Goal: Information Seeking & Learning: Learn about a topic

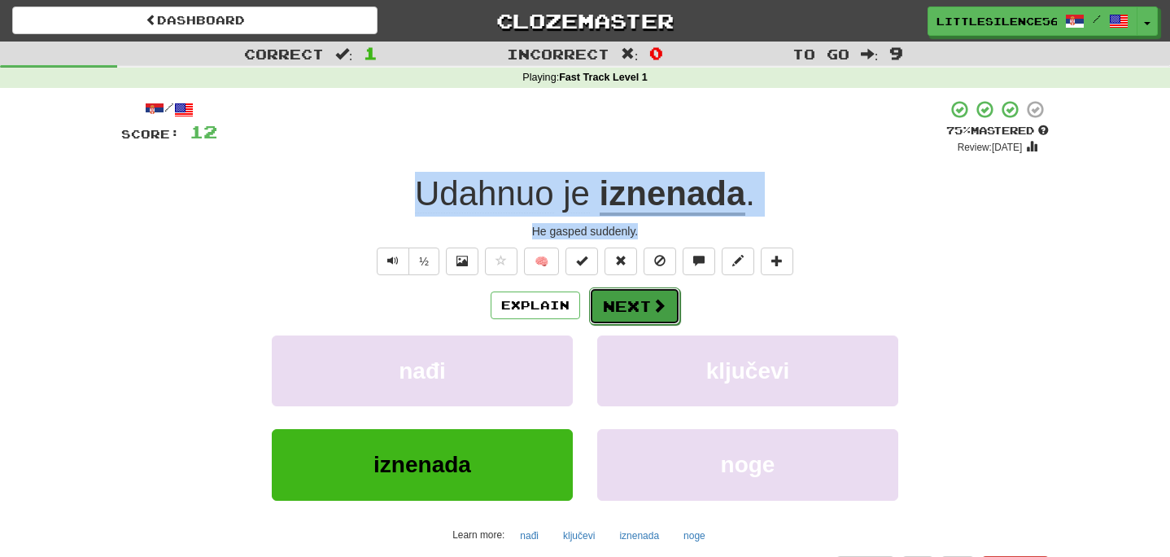
click at [602, 303] on button "Next" at bounding box center [634, 305] width 91 height 37
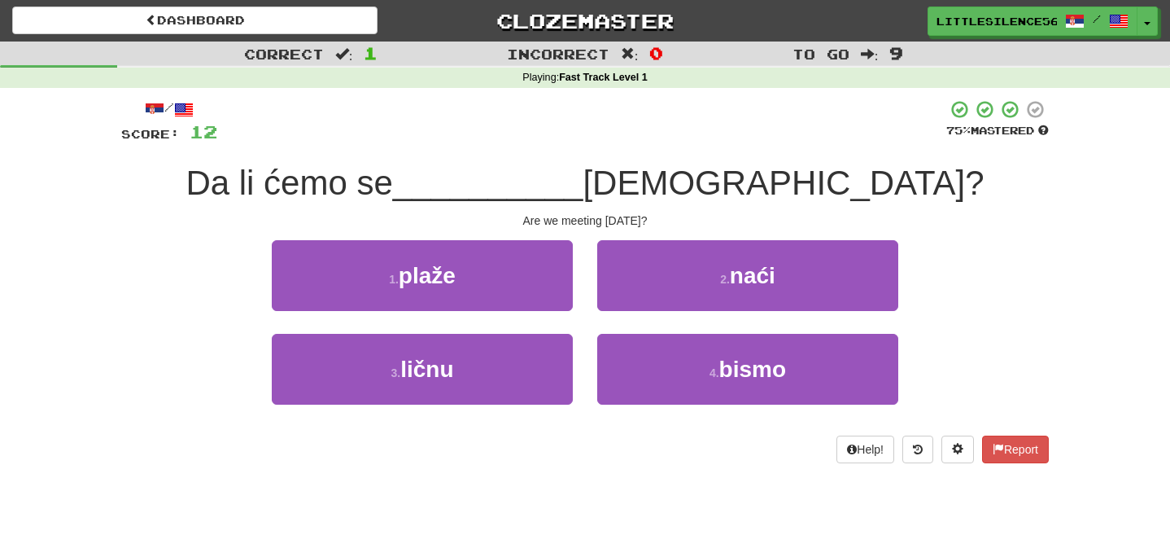
click at [149, 264] on div "1 . plaže 2 . naći" at bounding box center [585, 287] width 977 height 94
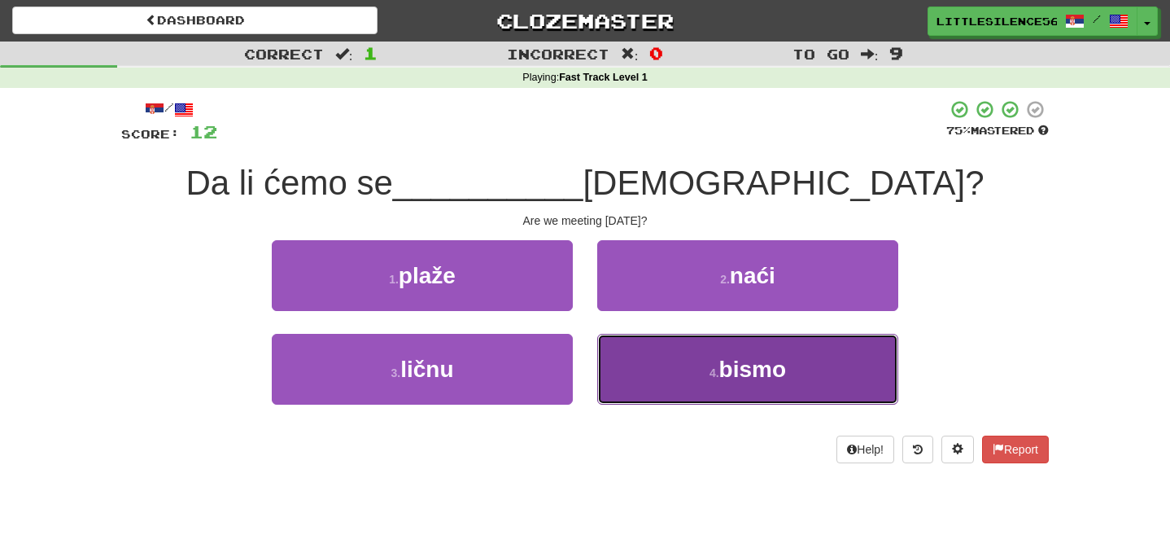
click at [701, 375] on button "4 . bismo" at bounding box center [747, 369] width 301 height 71
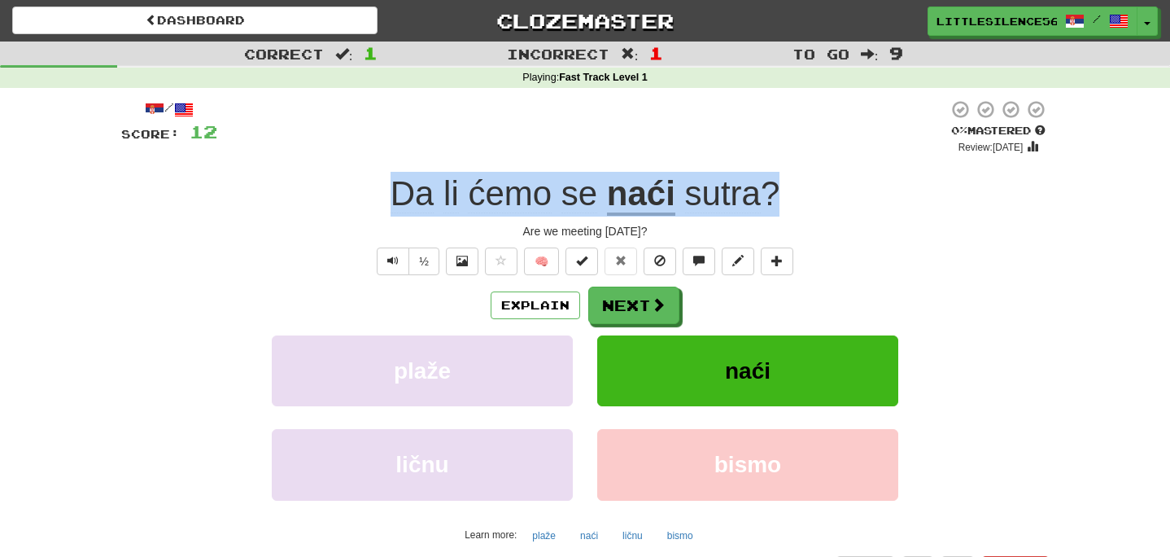
drag, startPoint x: 393, startPoint y: 199, endPoint x: 773, endPoint y: 208, distance: 380.2
click at [773, 208] on div "Da li ćemo se naći sutra ?" at bounding box center [585, 194] width 928 height 45
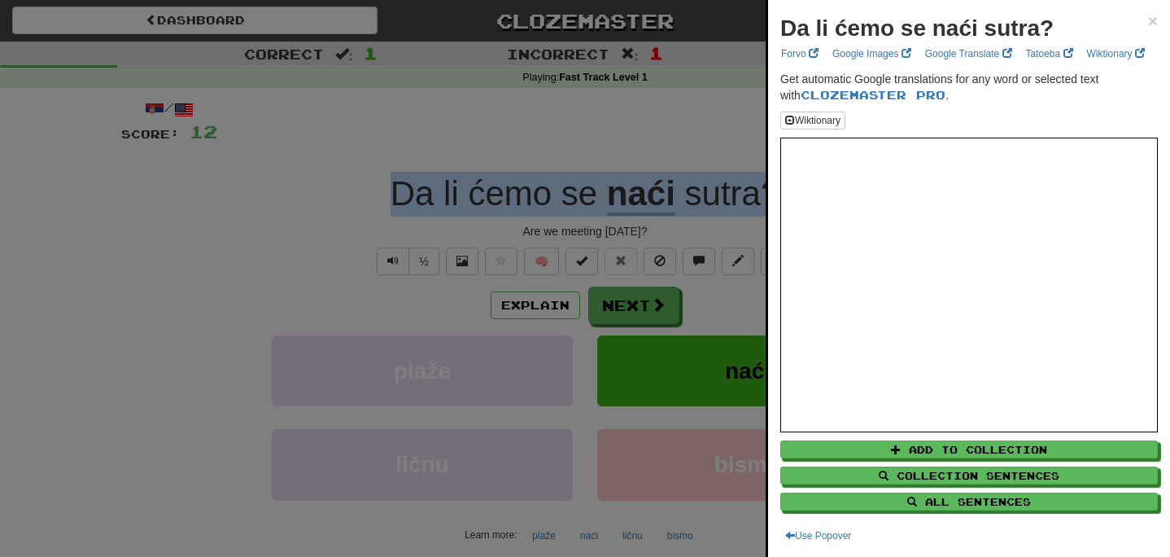
copy div "Da li ćemo se naći sutra ?"
click at [1155, 23] on span "×" at bounding box center [1153, 20] width 10 height 19
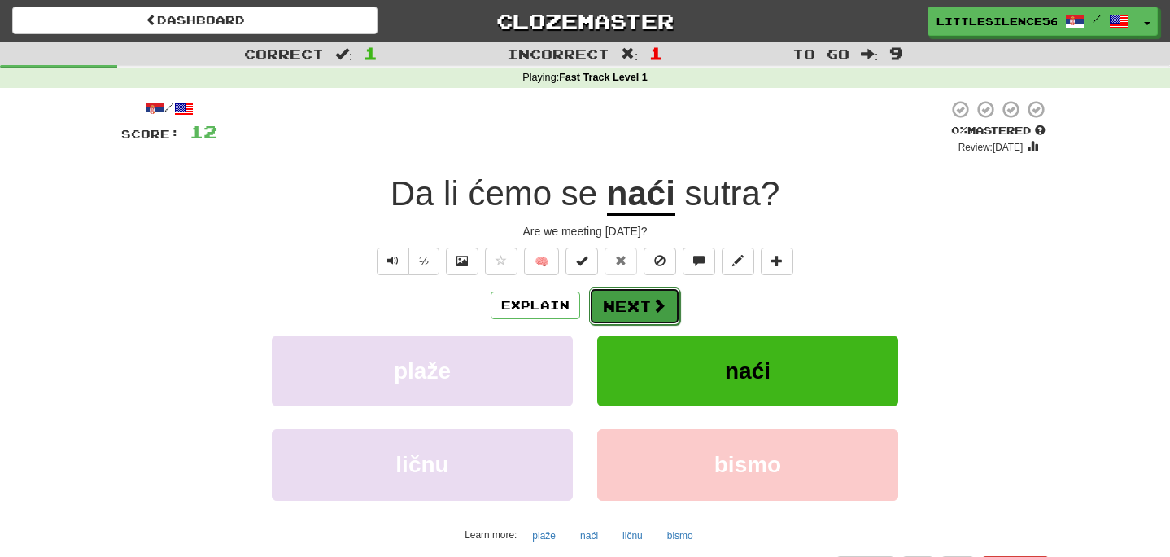
click at [643, 305] on button "Next" at bounding box center [634, 305] width 91 height 37
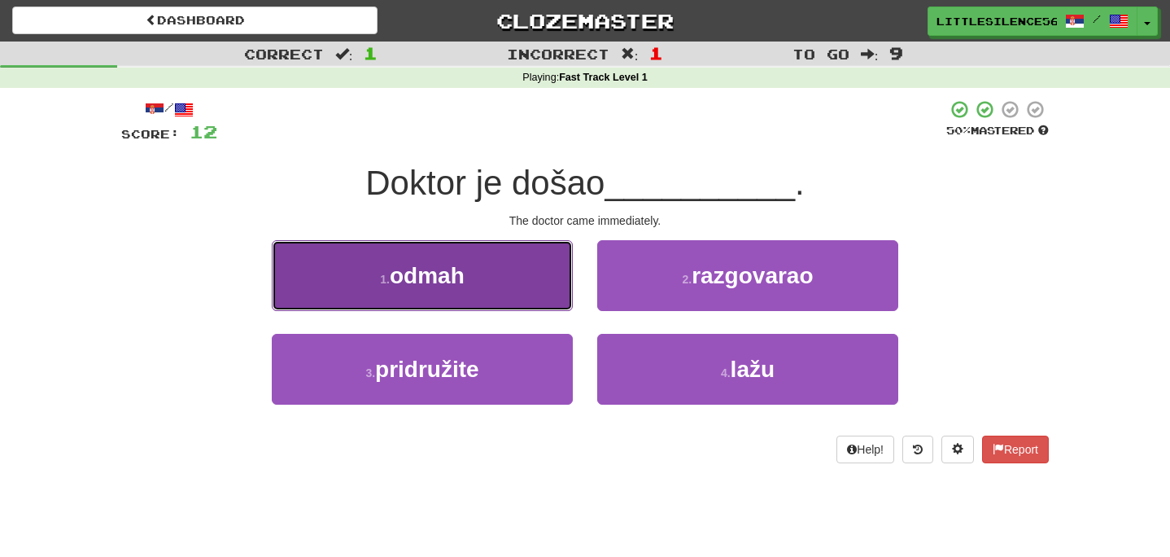
click at [356, 286] on button "1 . odmah" at bounding box center [422, 275] width 301 height 71
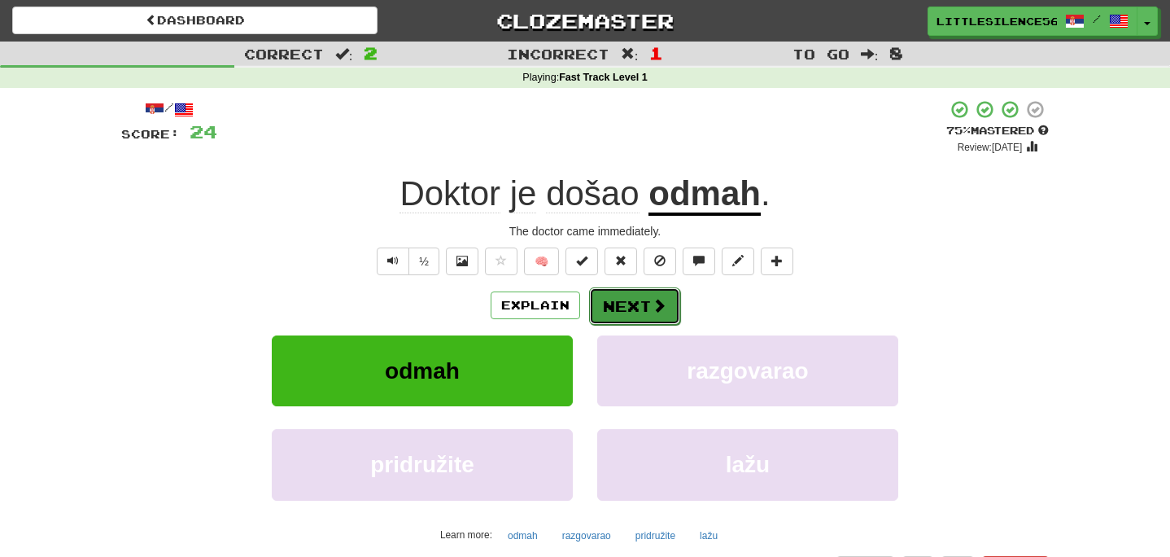
click at [627, 298] on button "Next" at bounding box center [634, 305] width 91 height 37
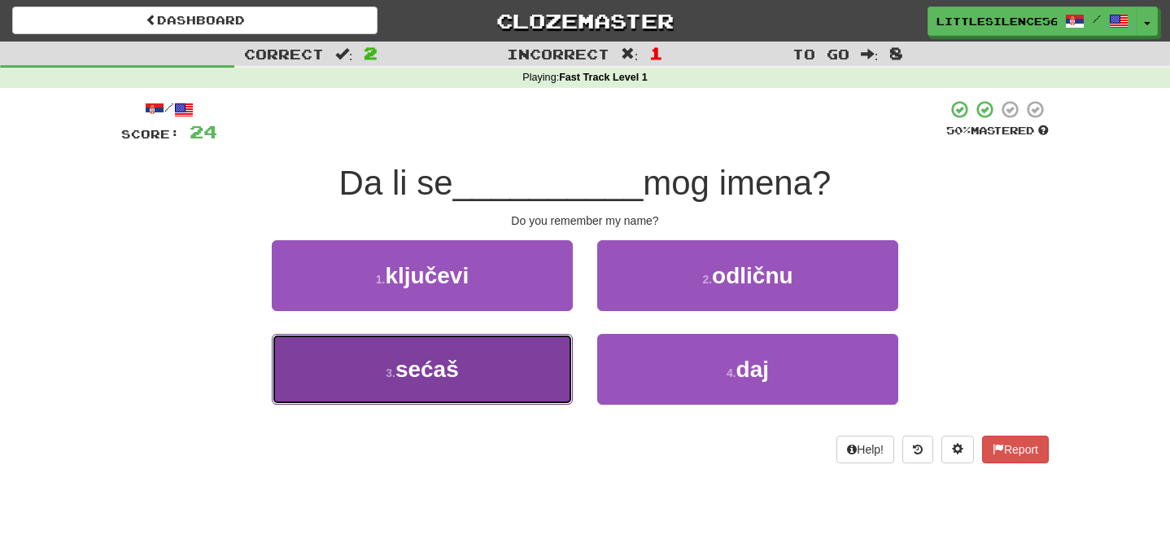
click at [381, 358] on button "3 . sećaš" at bounding box center [422, 369] width 301 height 71
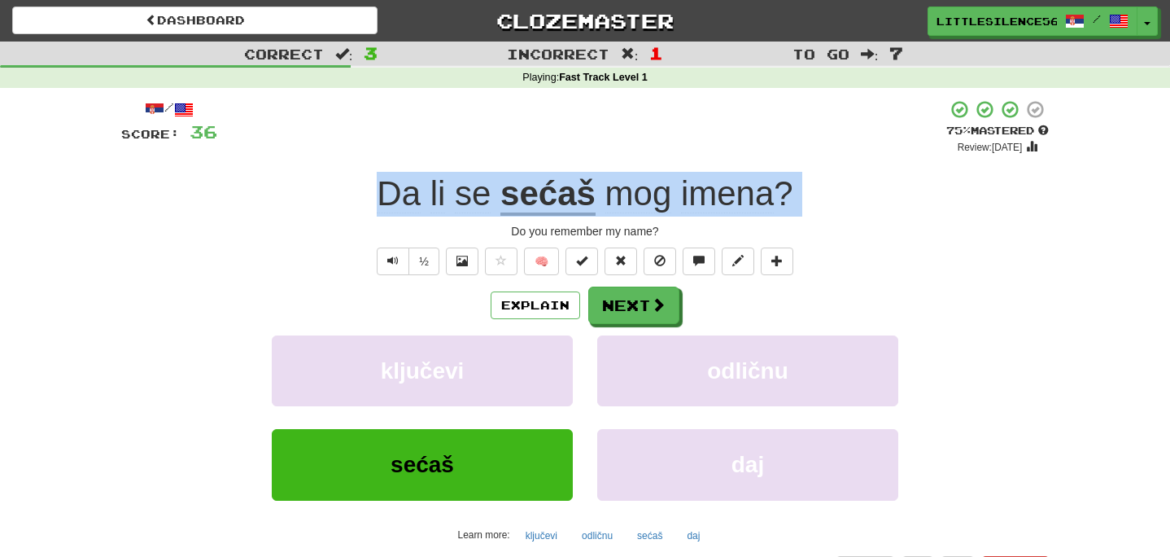
drag, startPoint x: 348, startPoint y: 201, endPoint x: 350, endPoint y: 225, distance: 23.7
click at [350, 225] on div "/ Score: 36 + 12 75 % Mastered Review: [DATE] Da li se sećaš mog imena ? Do you…" at bounding box center [585, 340] width 928 height 483
copy div "Da li se sećaš mog imena ?"
click at [621, 304] on button "Next" at bounding box center [634, 305] width 91 height 37
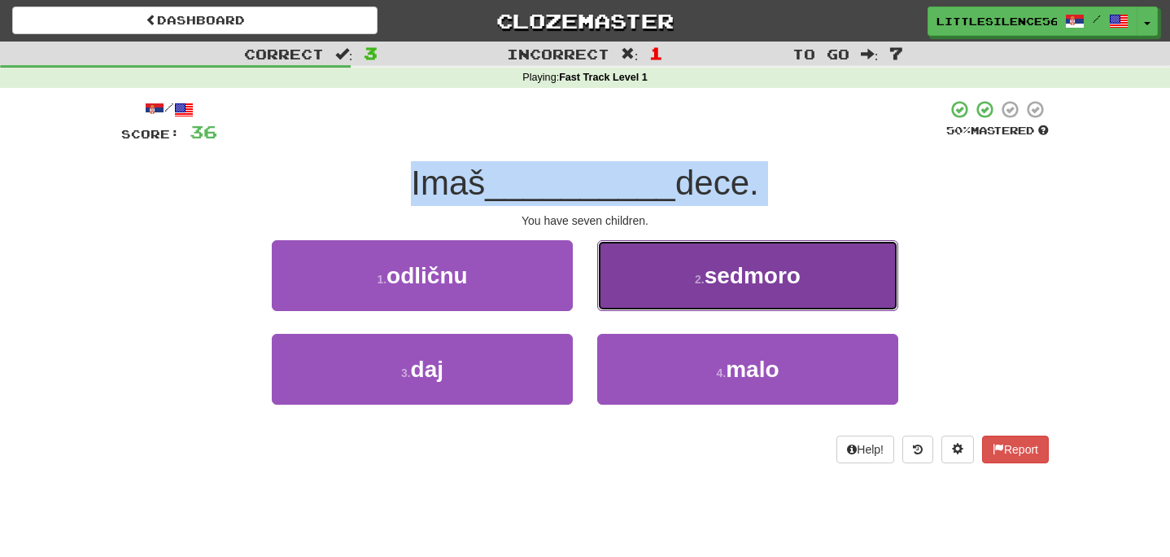
click at [645, 292] on button "2 . sedmoro" at bounding box center [747, 275] width 301 height 71
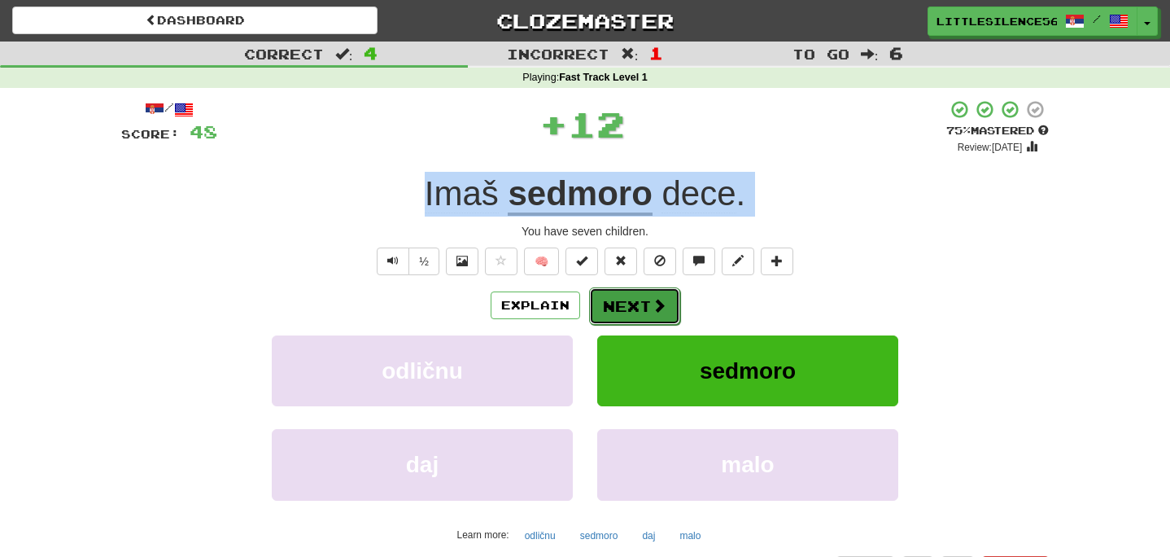
click at [636, 312] on button "Next" at bounding box center [634, 305] width 91 height 37
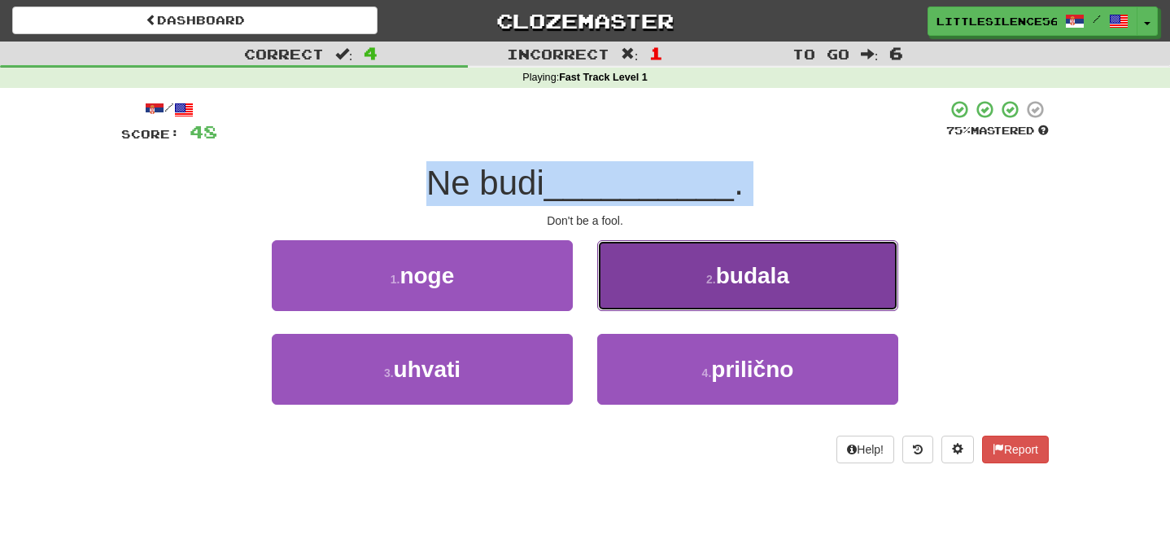
click at [634, 295] on button "2 . budala" at bounding box center [747, 275] width 301 height 71
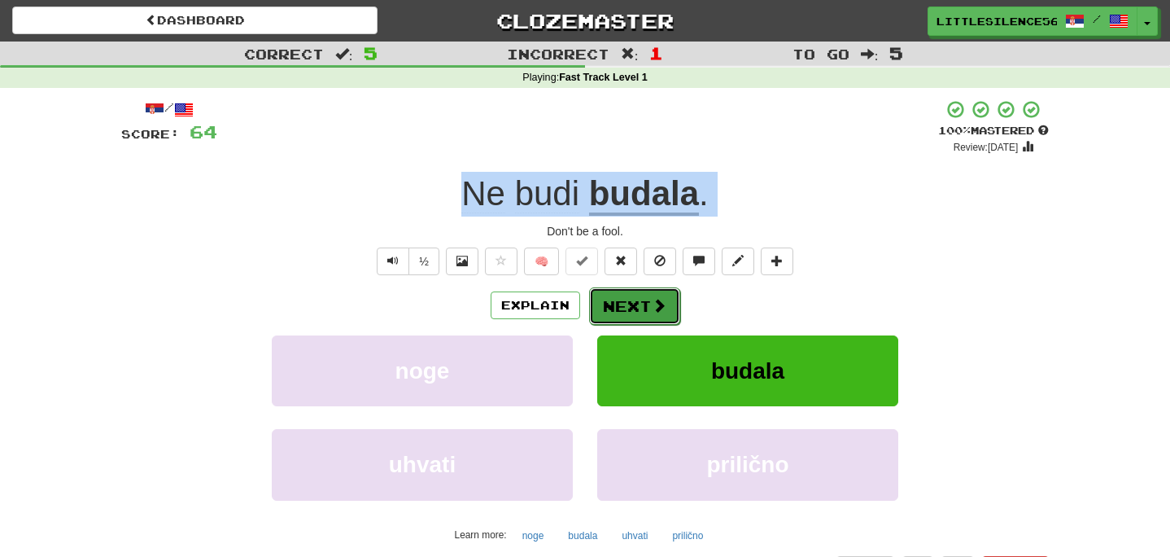
click at [627, 301] on button "Next" at bounding box center [634, 305] width 91 height 37
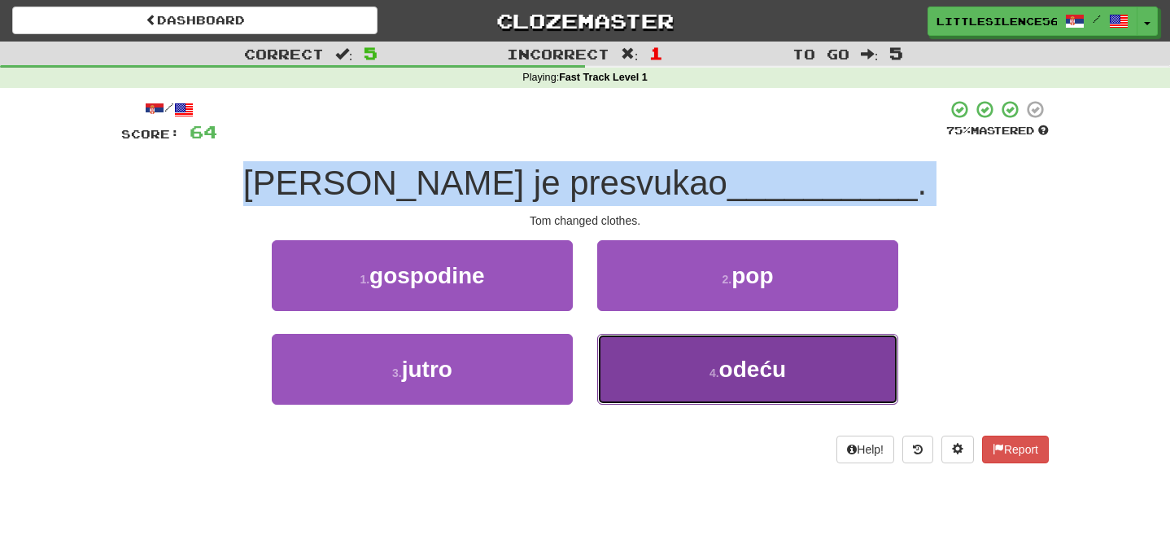
click at [667, 395] on button "4 . odeću" at bounding box center [747, 369] width 301 height 71
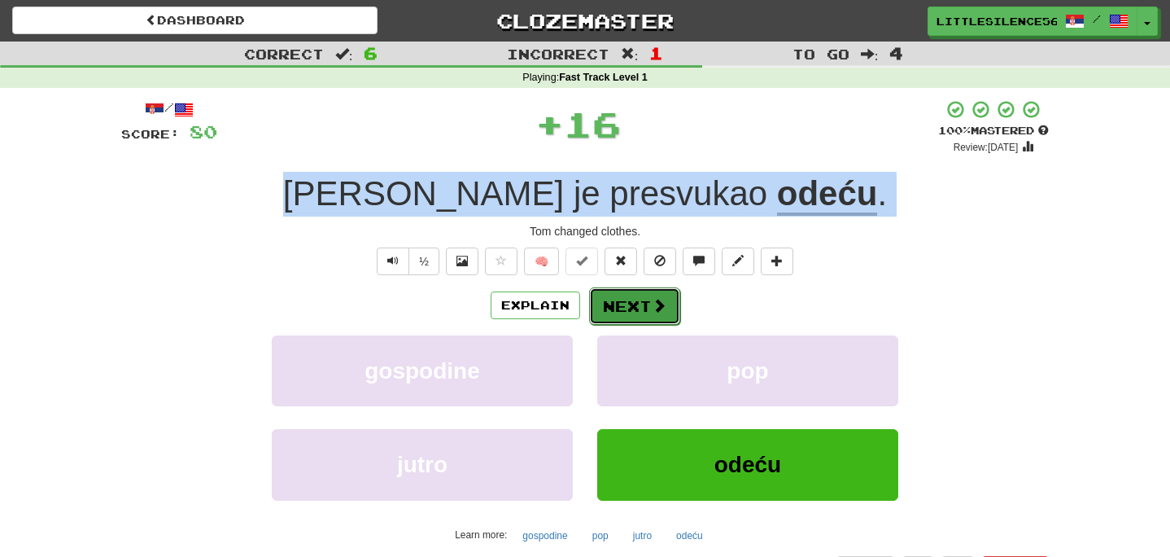
click at [629, 315] on button "Next" at bounding box center [634, 305] width 91 height 37
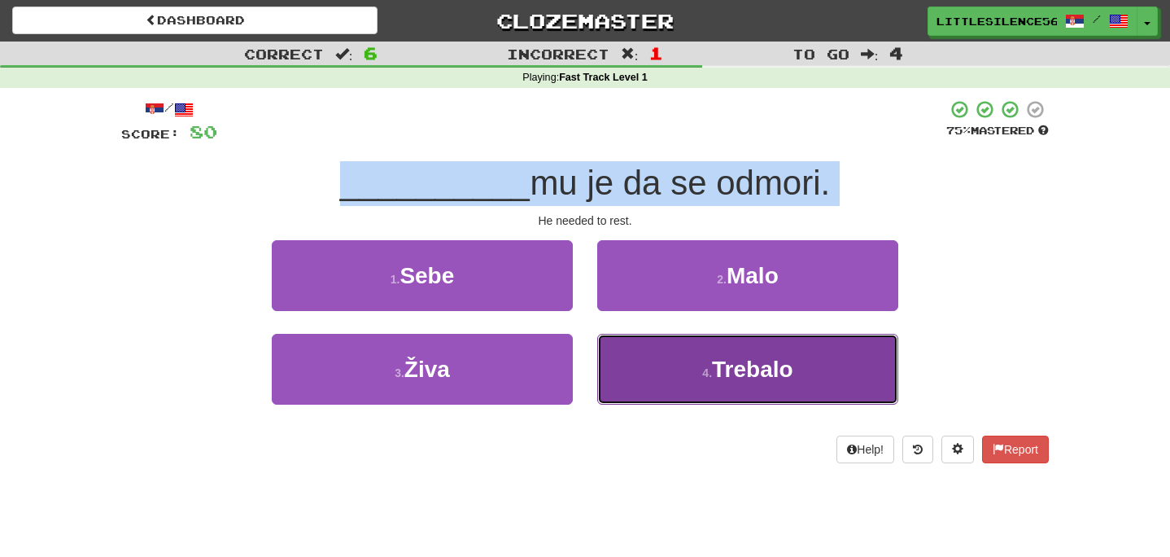
click at [693, 396] on button "4 . [GEOGRAPHIC_DATA]" at bounding box center [747, 369] width 301 height 71
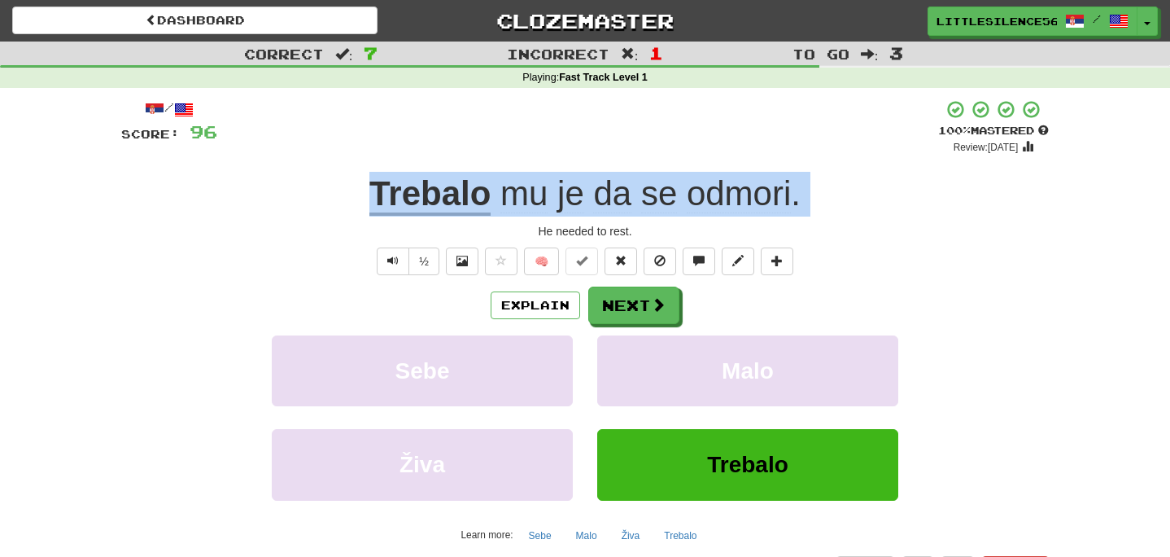
click at [325, 234] on div "He needed to rest." at bounding box center [585, 231] width 928 height 16
drag, startPoint x: 338, startPoint y: 201, endPoint x: 807, endPoint y: 191, distance: 468.9
click at [807, 191] on div "Trebalo mu je da se odmori ." at bounding box center [585, 194] width 928 height 45
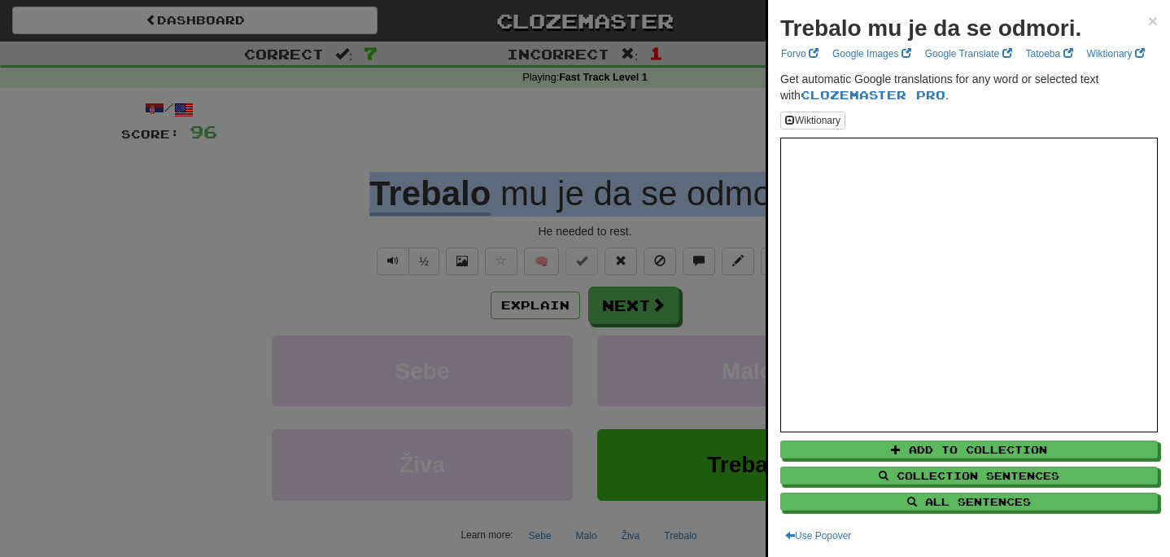
copy div "Trebalo mu je da se odmori ."
click at [1156, 21] on span "×" at bounding box center [1153, 20] width 10 height 19
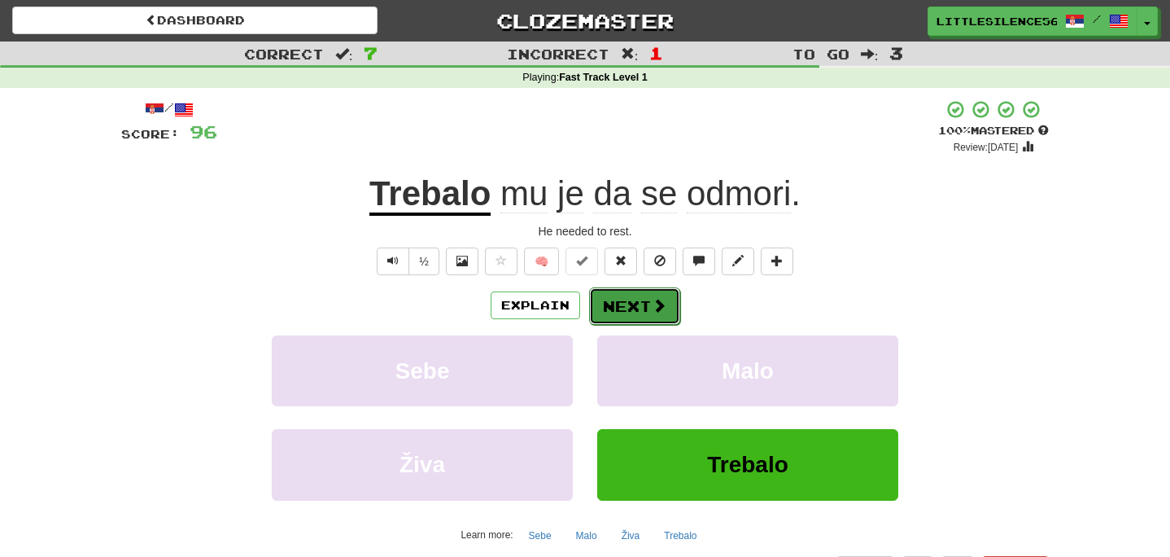
click at [654, 308] on span at bounding box center [659, 305] width 15 height 15
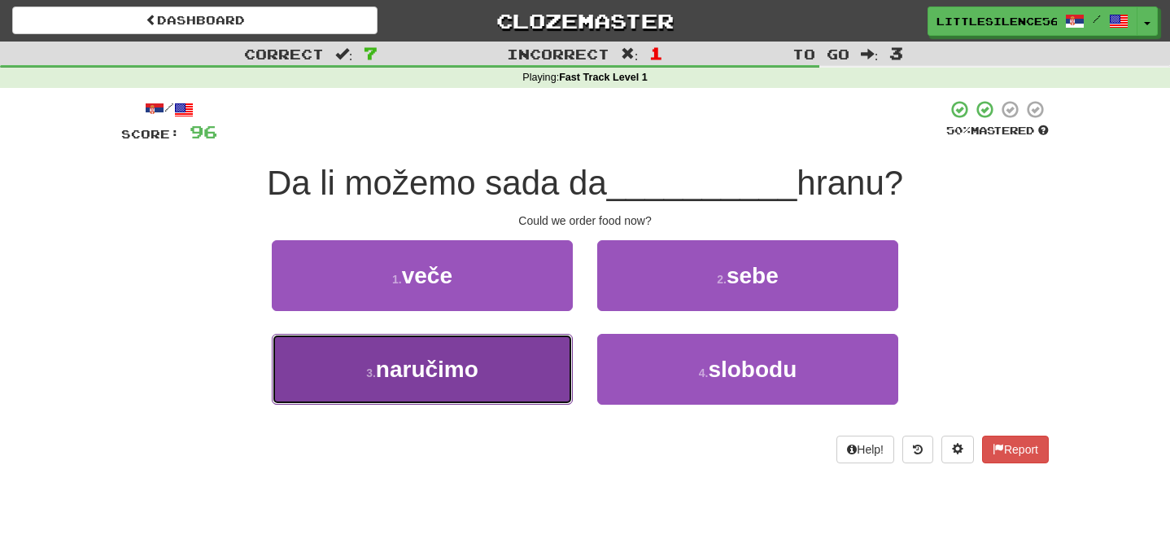
click at [539, 389] on button "3 . naručimo" at bounding box center [422, 369] width 301 height 71
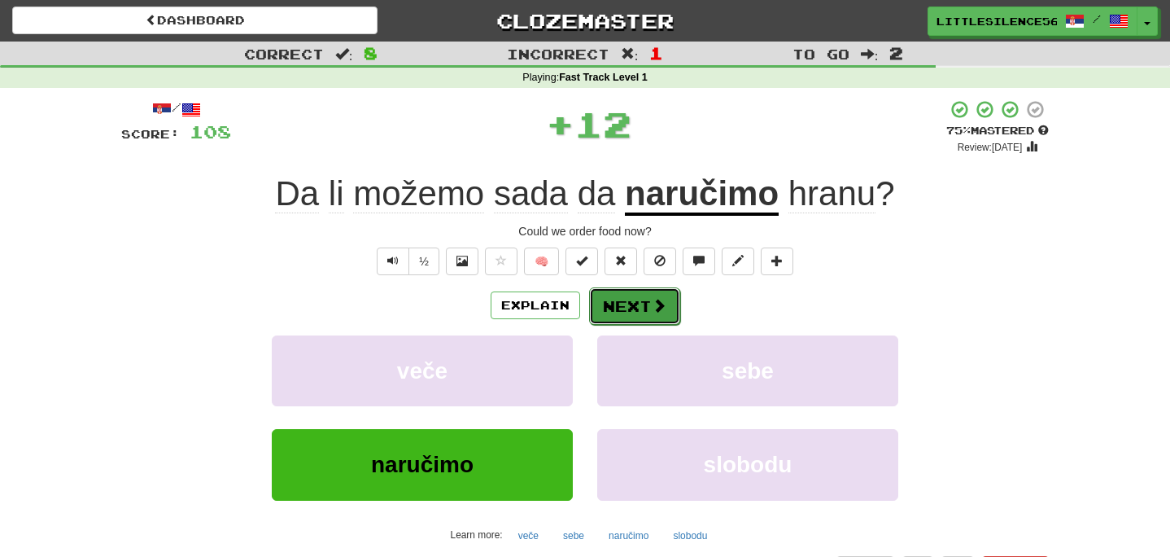
click at [643, 303] on button "Next" at bounding box center [634, 305] width 91 height 37
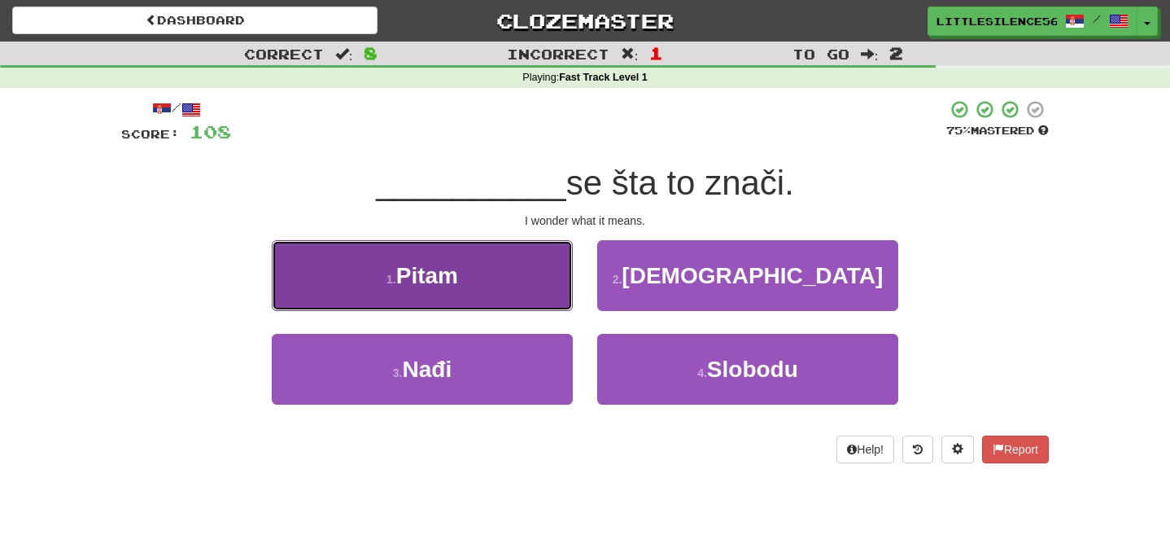
click at [545, 278] on button "1 . [GEOGRAPHIC_DATA]" at bounding box center [422, 275] width 301 height 71
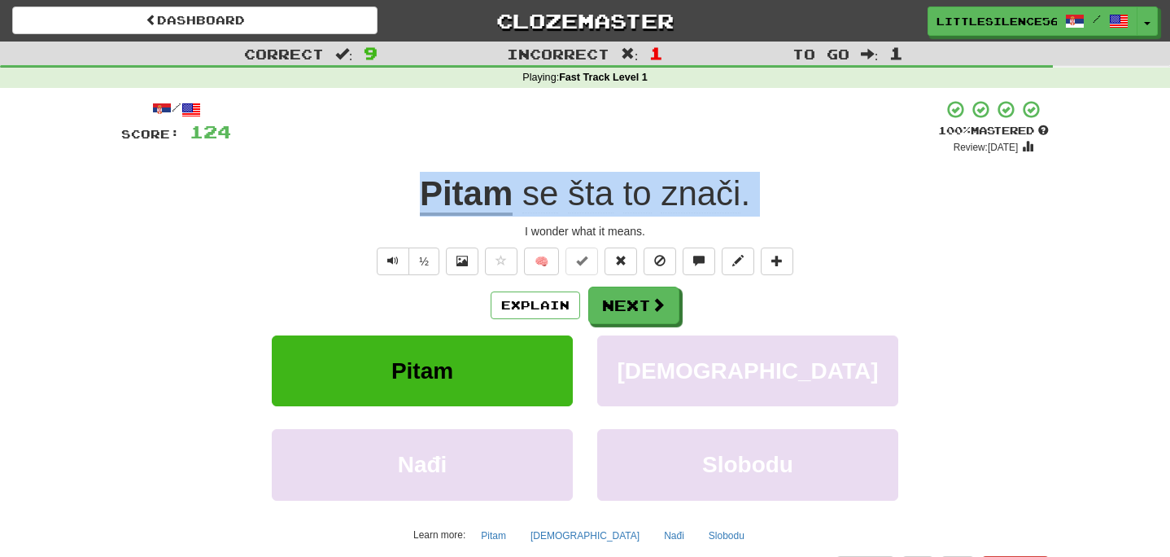
drag, startPoint x: 397, startPoint y: 201, endPoint x: 384, endPoint y: 221, distance: 24.2
click at [384, 221] on div "/ Score: 124 + 16 100 % Mastered Review: [DATE] Pitam se šta to znači . I wonde…" at bounding box center [585, 340] width 928 height 483
copy div "Pitam se šta to znači ."
click at [642, 312] on button "Next" at bounding box center [634, 305] width 91 height 37
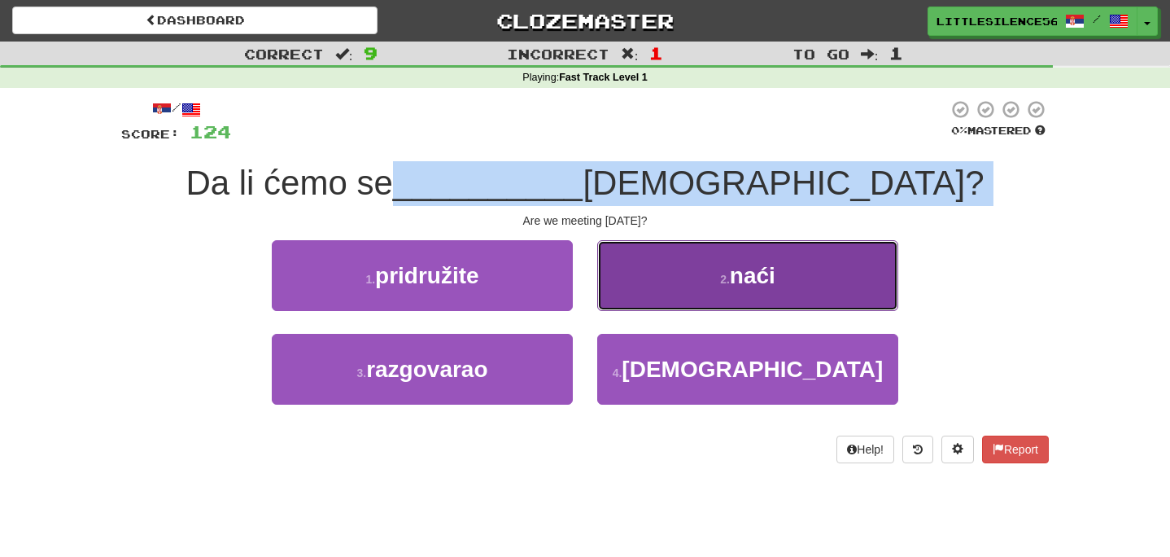
click at [682, 297] on button "2 . naći" at bounding box center [747, 275] width 301 height 71
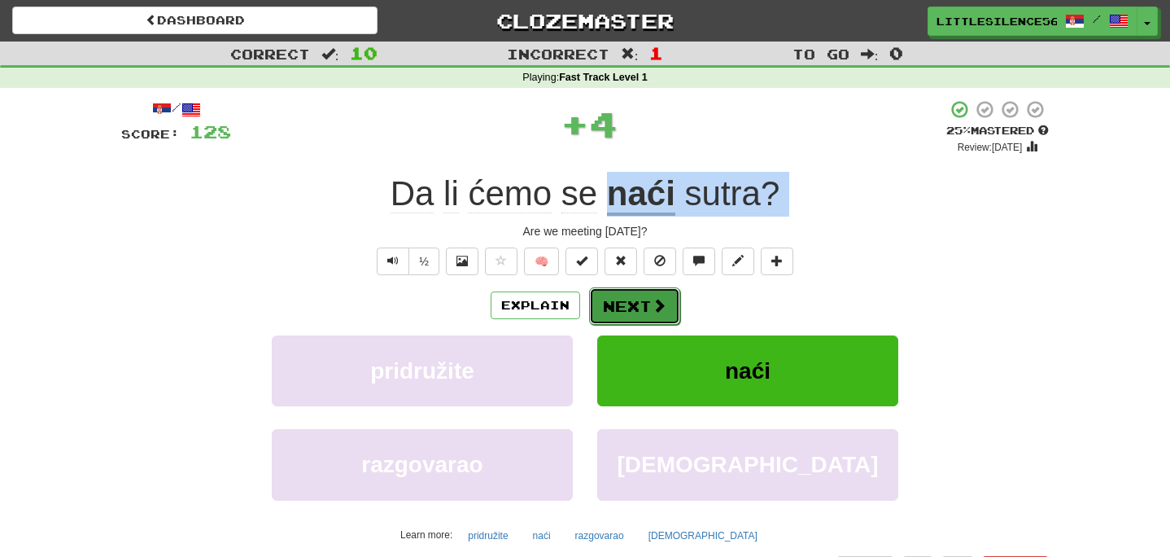
click at [649, 305] on button "Next" at bounding box center [634, 305] width 91 height 37
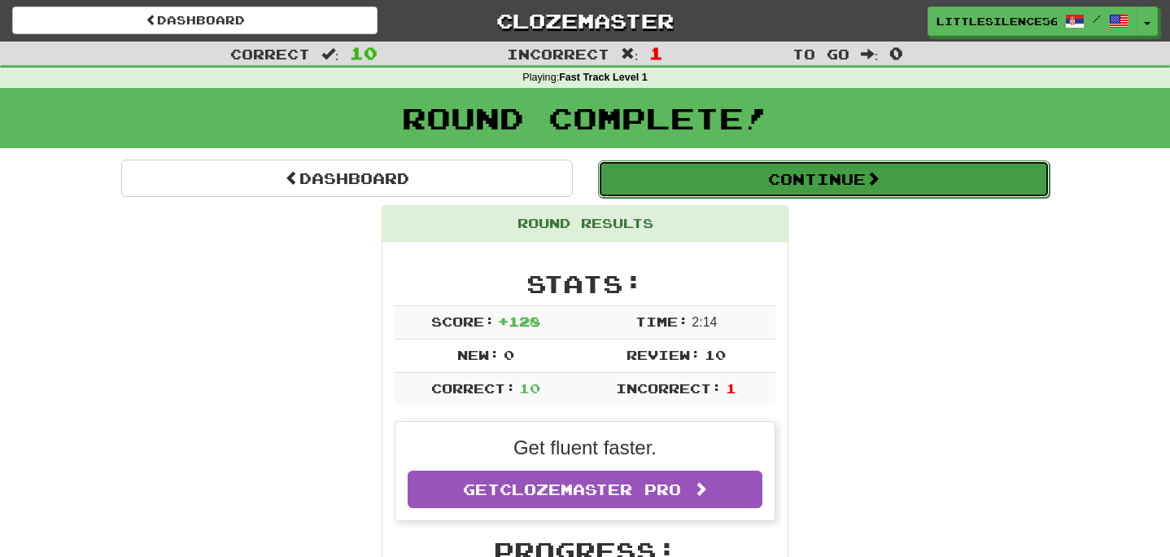
click at [726, 191] on button "Continue" at bounding box center [824, 178] width 452 height 37
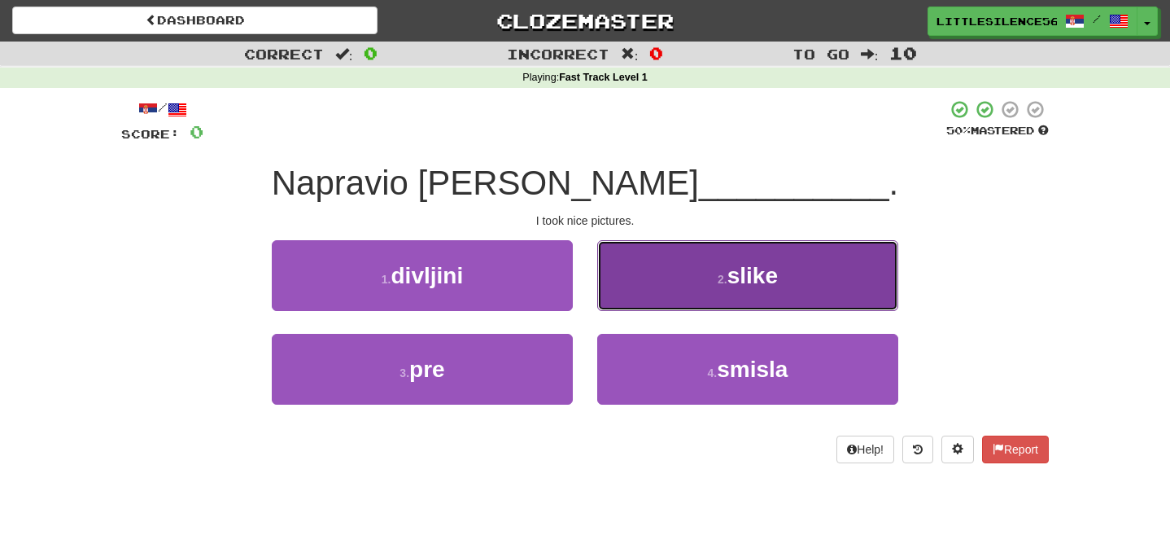
click at [694, 299] on button "2 . slike" at bounding box center [747, 275] width 301 height 71
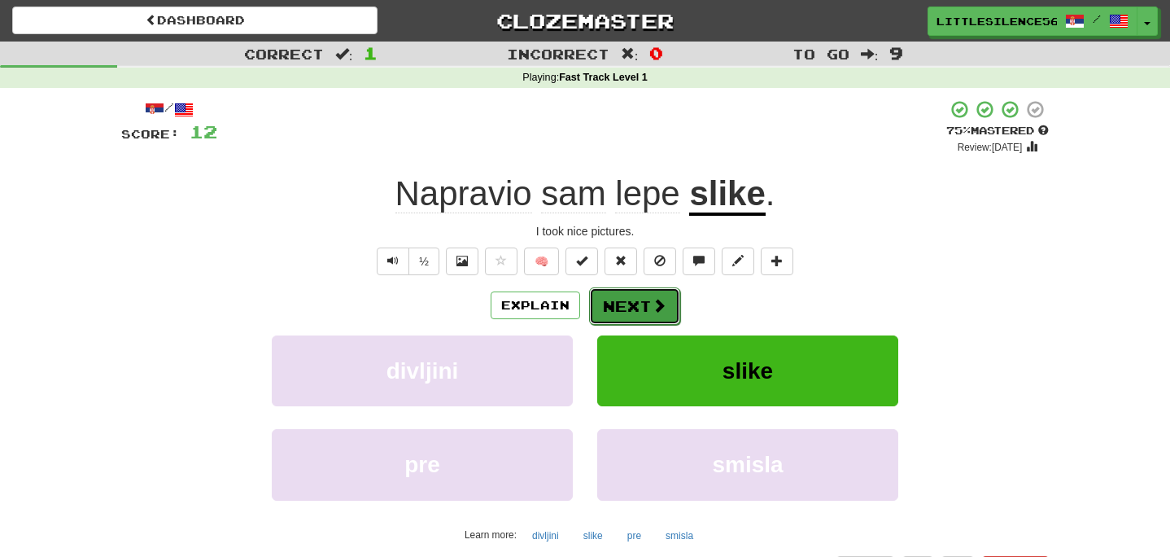
click at [640, 309] on button "Next" at bounding box center [634, 305] width 91 height 37
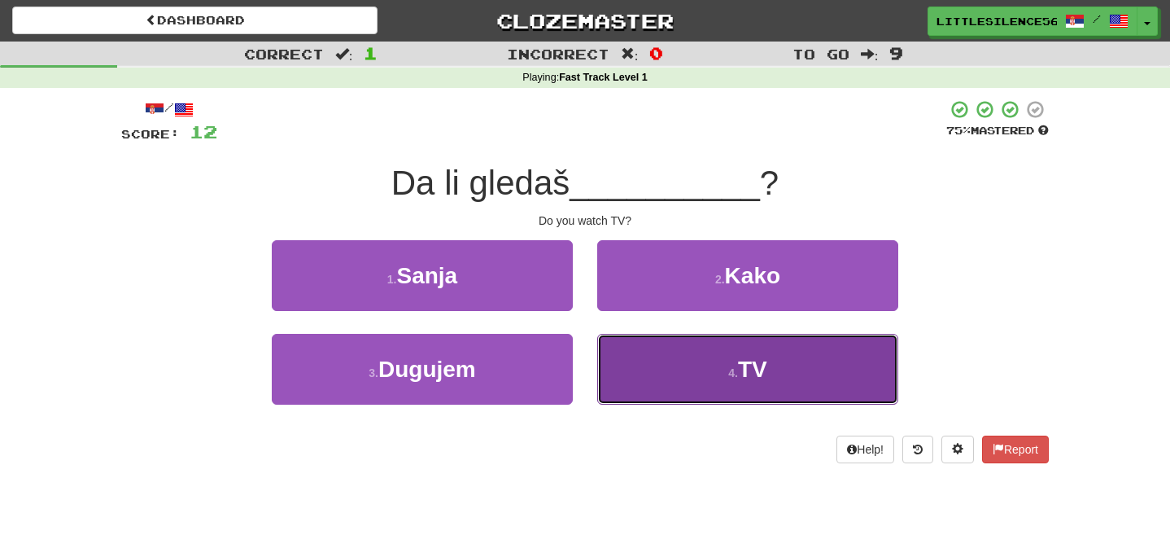
click at [683, 368] on button "4 . TV" at bounding box center [747, 369] width 301 height 71
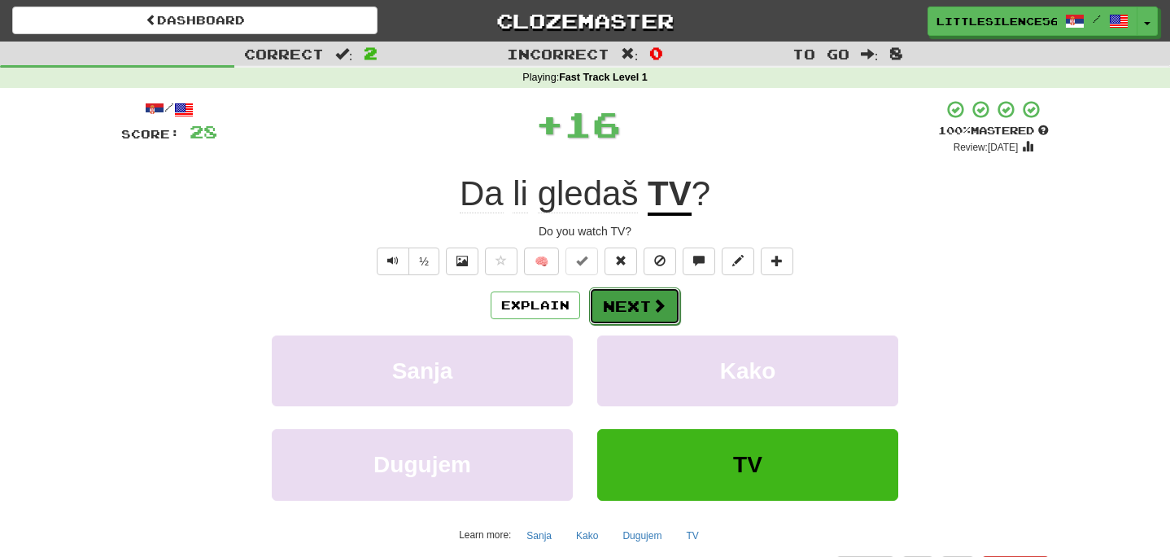
click at [647, 304] on button "Next" at bounding box center [634, 305] width 91 height 37
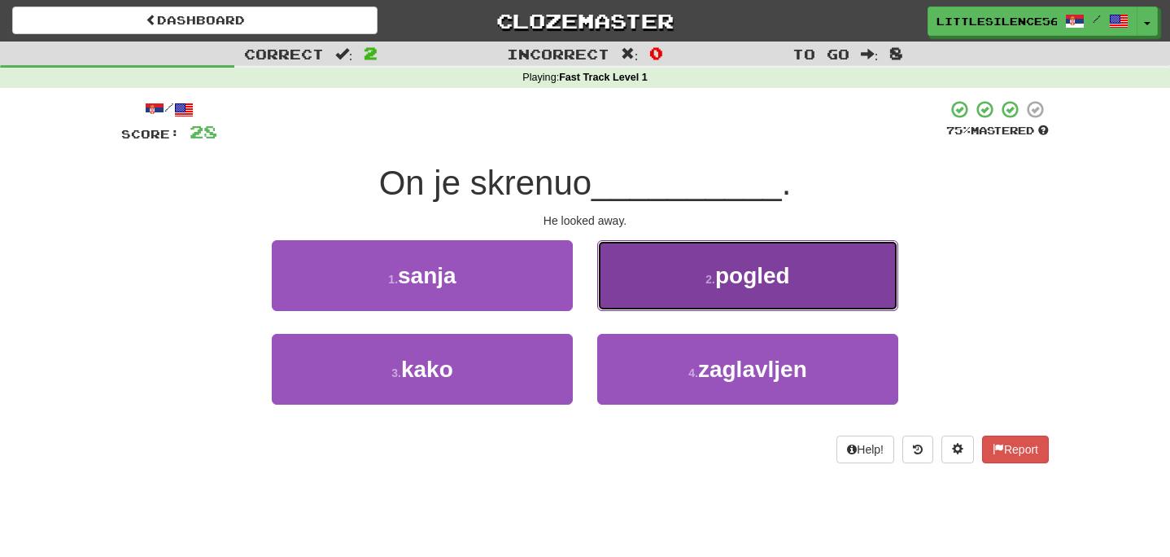
click at [647, 299] on button "2 . pogled" at bounding box center [747, 275] width 301 height 71
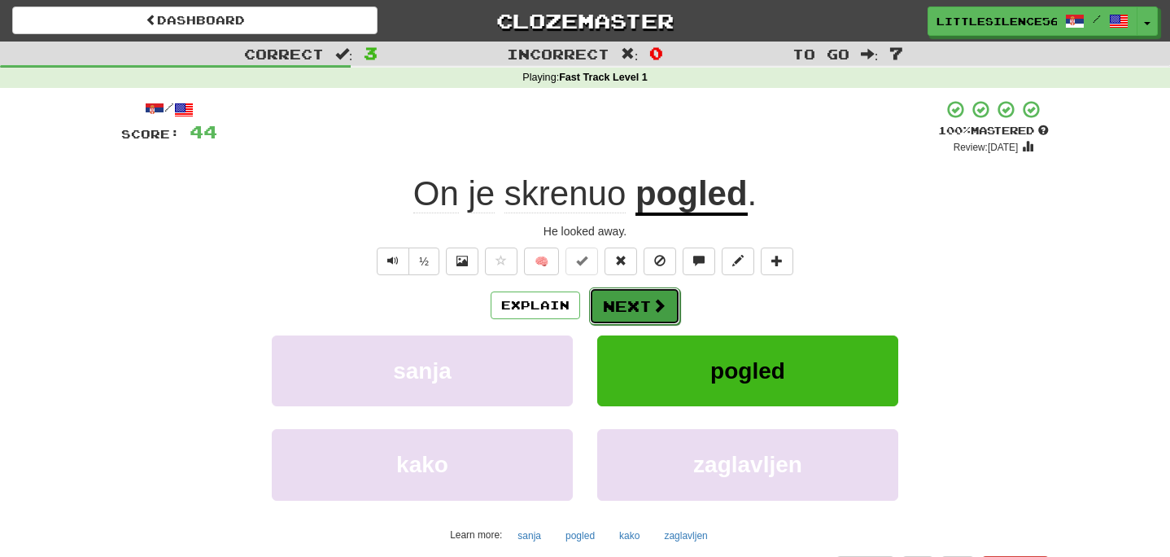
click at [626, 303] on button "Next" at bounding box center [634, 305] width 91 height 37
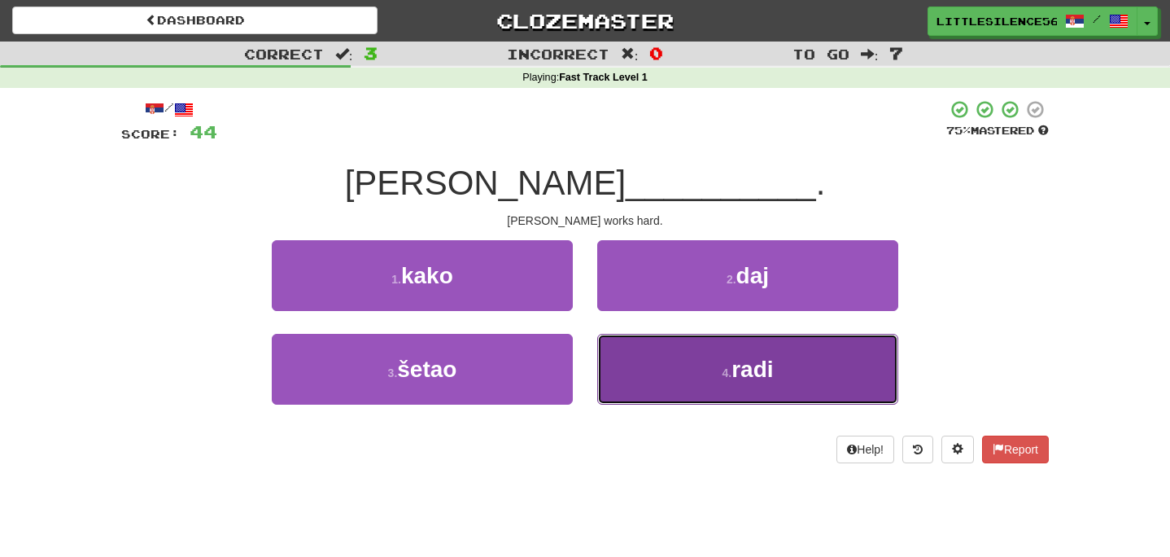
click at [660, 396] on button "4 . radi" at bounding box center [747, 369] width 301 height 71
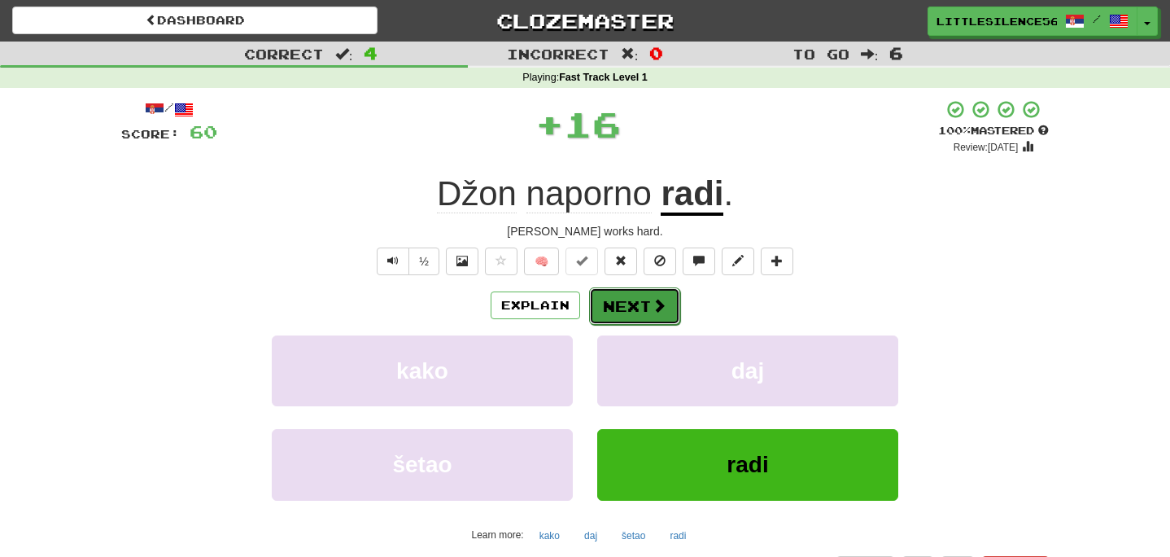
click at [641, 314] on button "Next" at bounding box center [634, 305] width 91 height 37
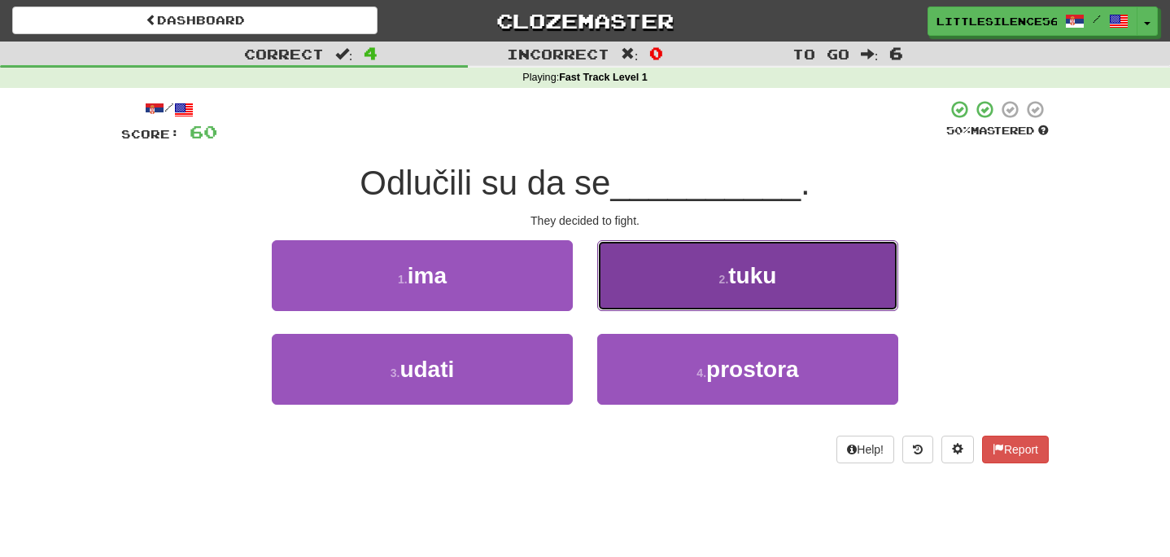
click at [646, 298] on button "2 . tuku" at bounding box center [747, 275] width 301 height 71
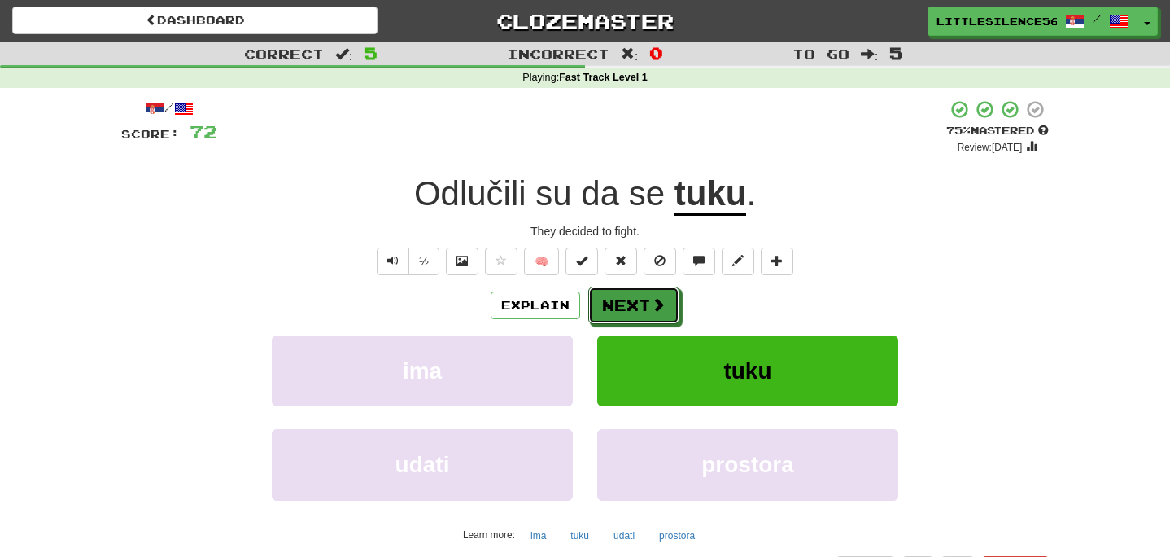
click at [646, 298] on button "Next" at bounding box center [633, 304] width 91 height 37
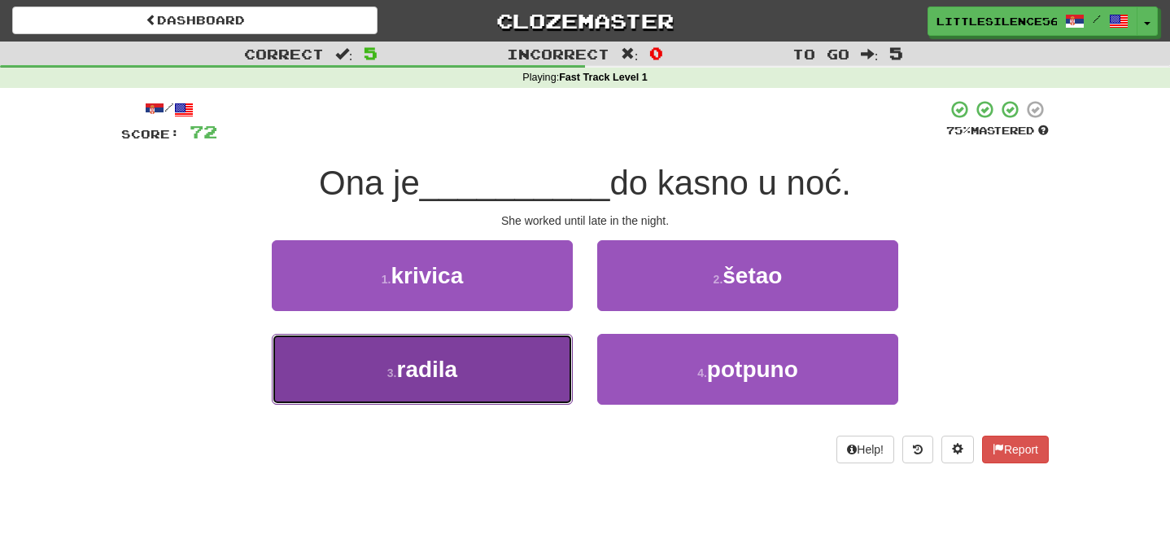
click at [537, 395] on button "3 . radila" at bounding box center [422, 369] width 301 height 71
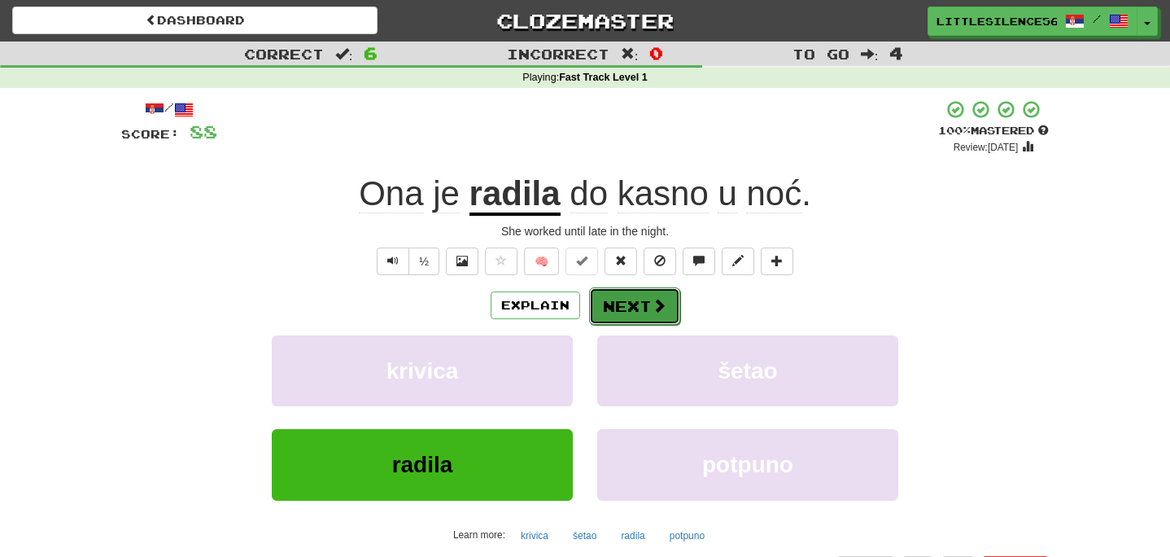
click at [658, 313] on span at bounding box center [659, 305] width 15 height 15
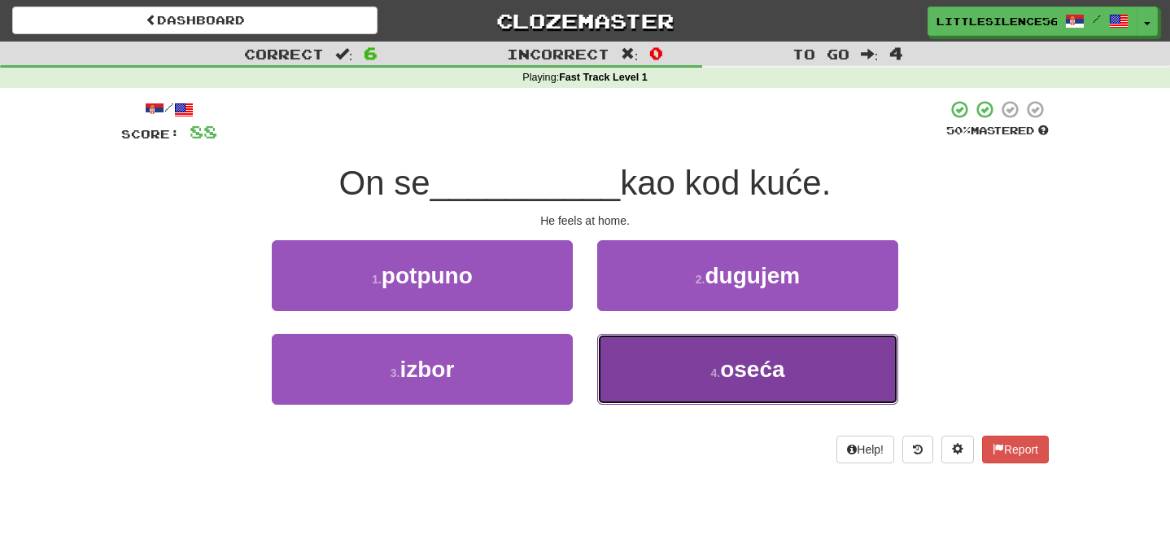
click at [671, 387] on button "4 . oseća" at bounding box center [747, 369] width 301 height 71
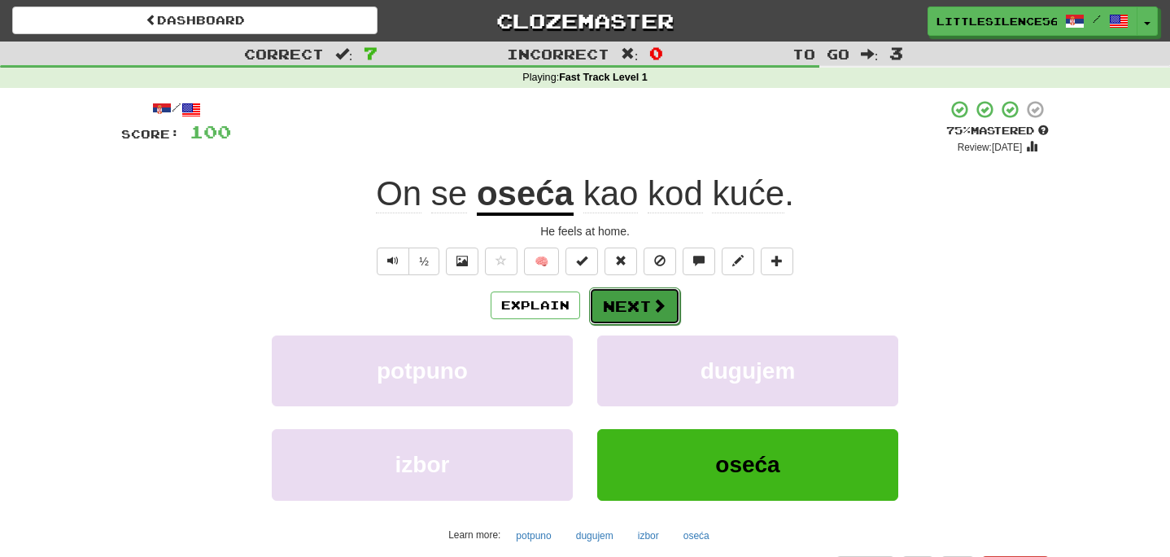
click at [627, 319] on button "Next" at bounding box center [634, 305] width 91 height 37
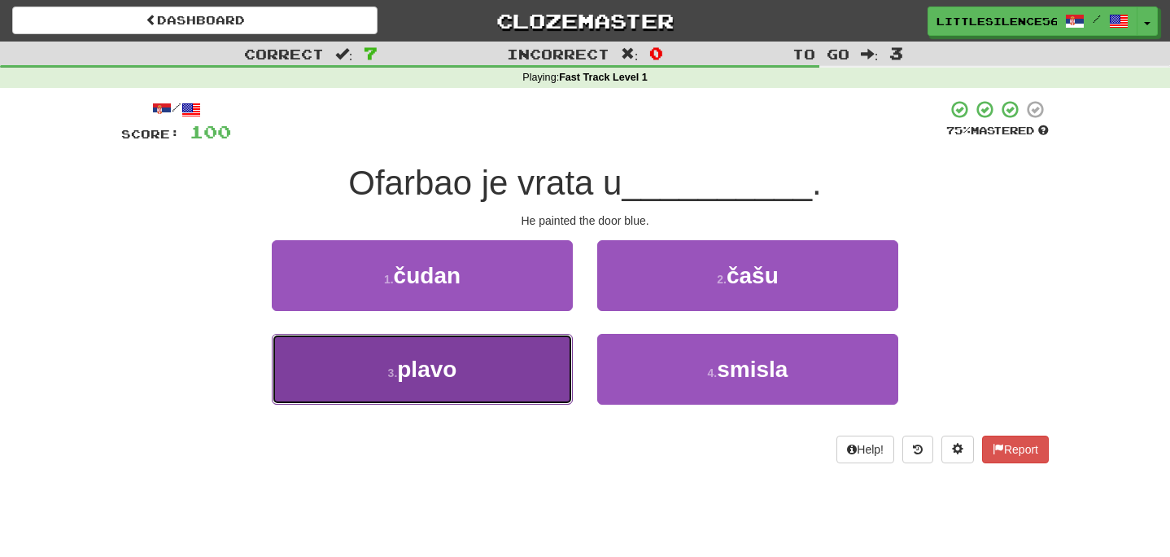
click at [552, 356] on button "3 . plavo" at bounding box center [422, 369] width 301 height 71
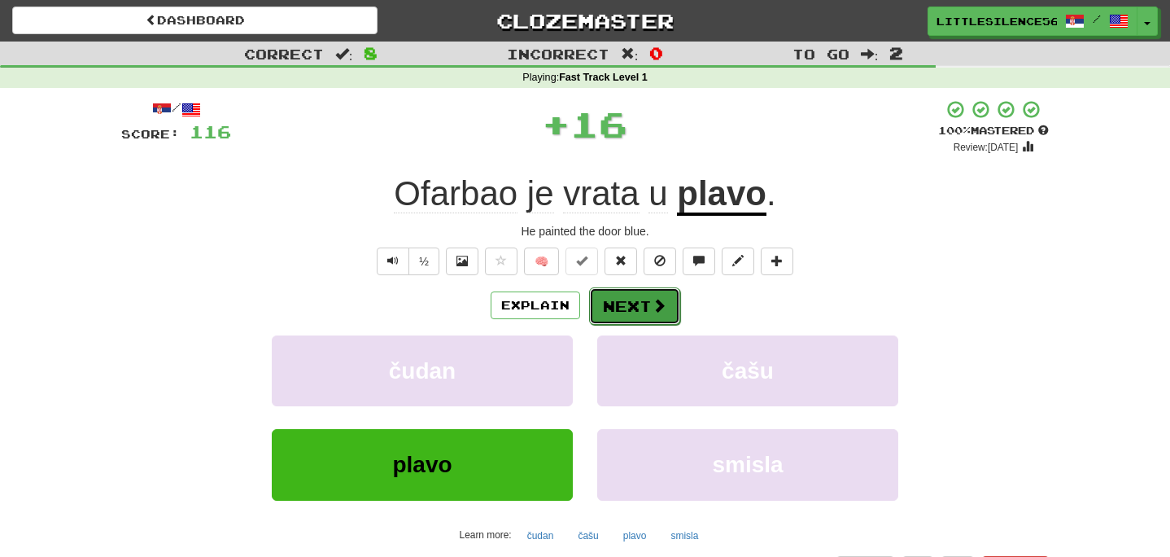
click at [624, 307] on button "Next" at bounding box center [634, 305] width 91 height 37
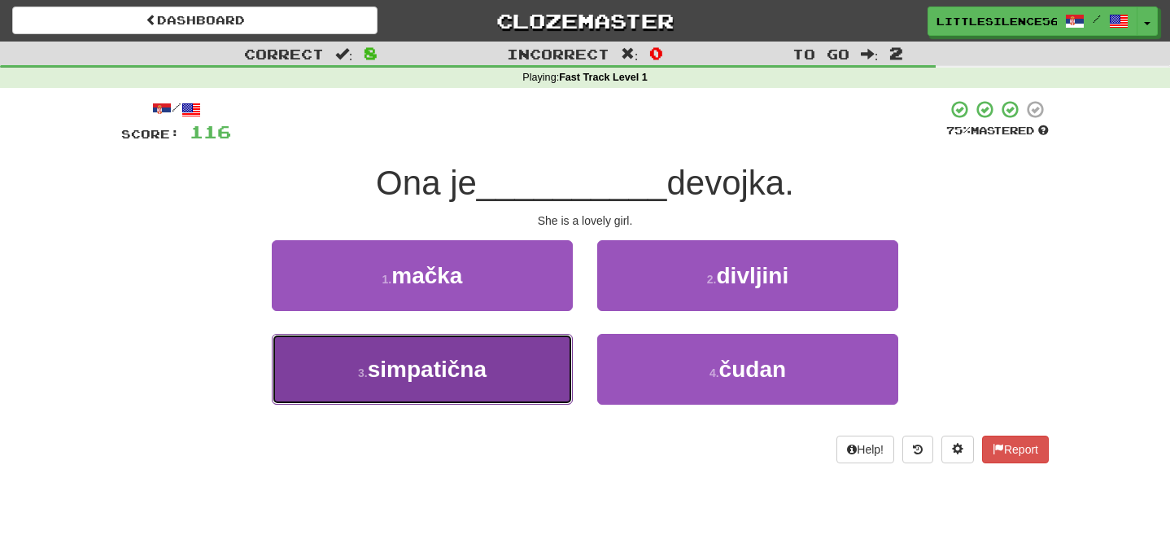
click at [488, 397] on button "3 . simpatična" at bounding box center [422, 369] width 301 height 71
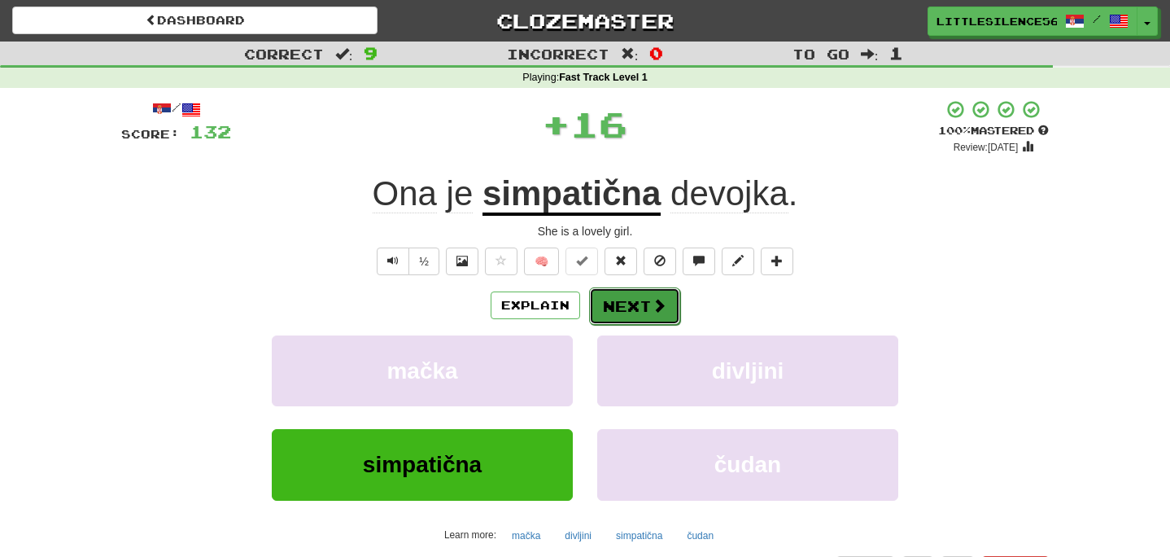
click at [626, 311] on button "Next" at bounding box center [634, 305] width 91 height 37
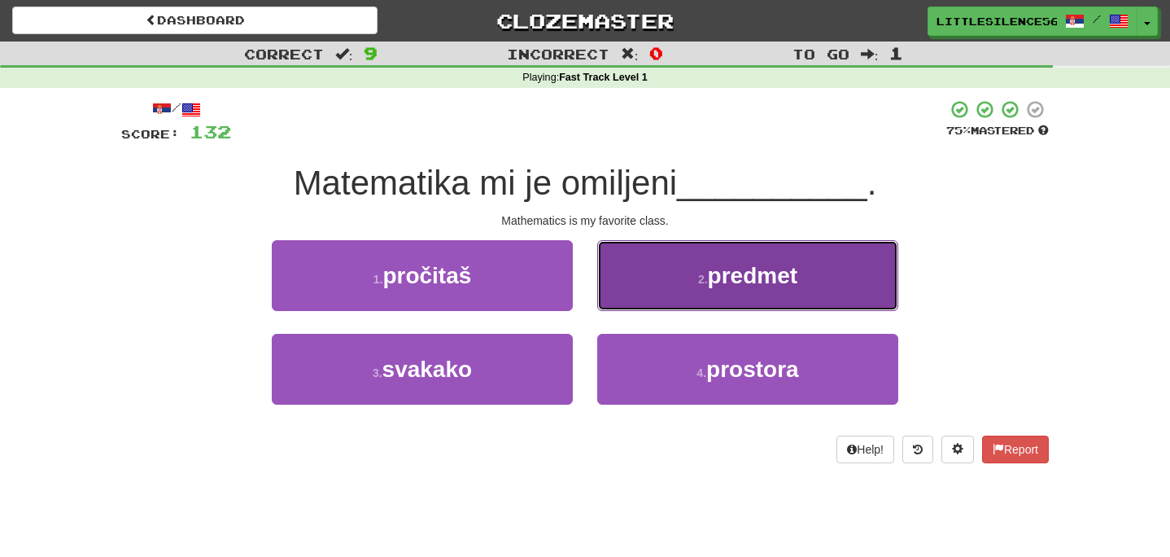
click at [665, 282] on button "2 . predmet" at bounding box center [747, 275] width 301 height 71
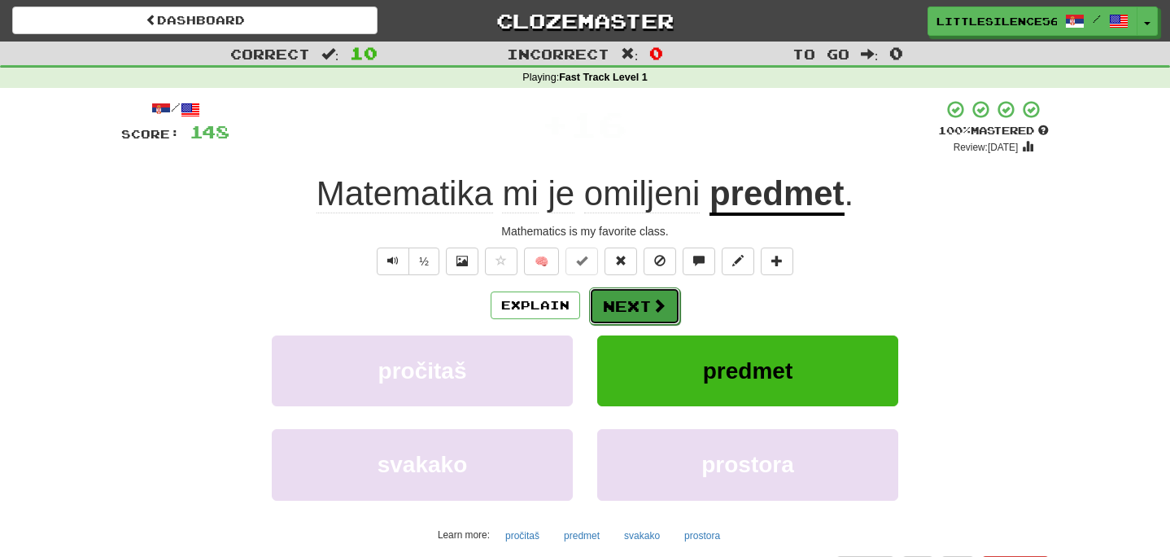
click at [643, 317] on button "Next" at bounding box center [634, 305] width 91 height 37
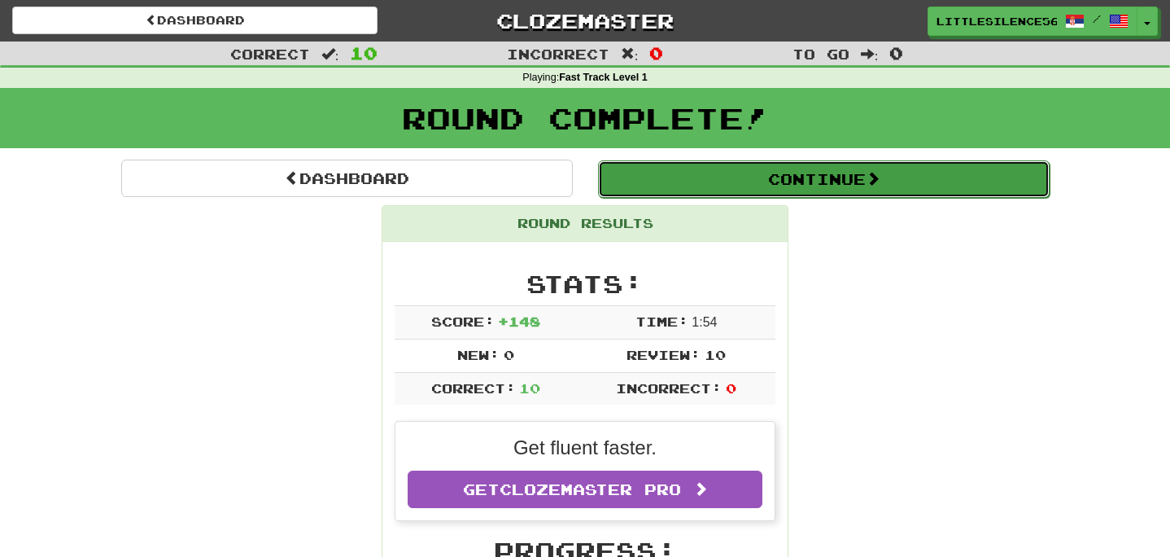
click at [699, 193] on button "Continue" at bounding box center [824, 178] width 452 height 37
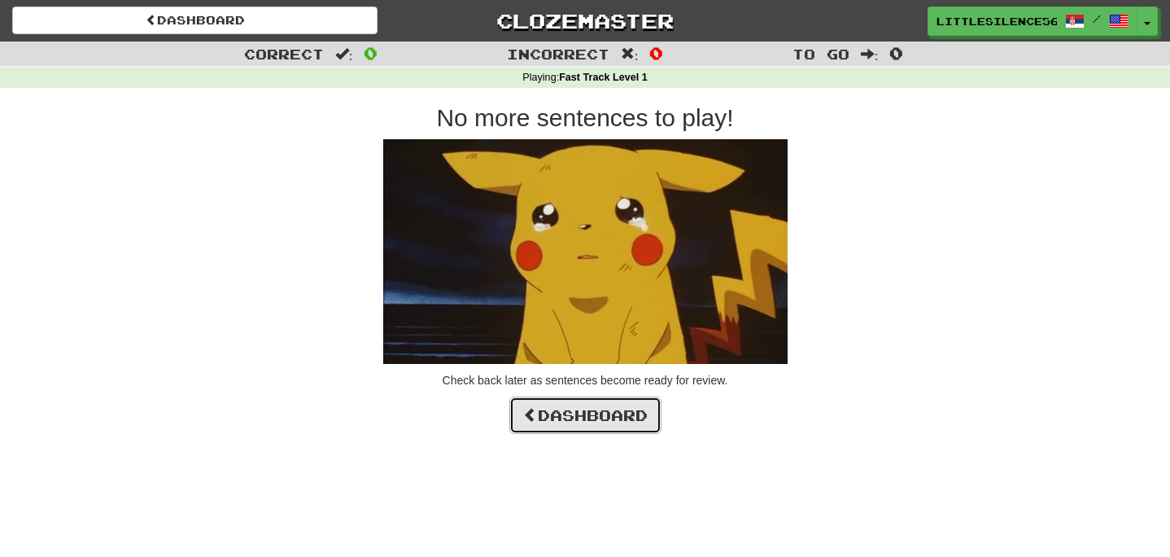
click at [621, 421] on link "Dashboard" at bounding box center [585, 414] width 152 height 37
